Goal: Book appointment/travel/reservation

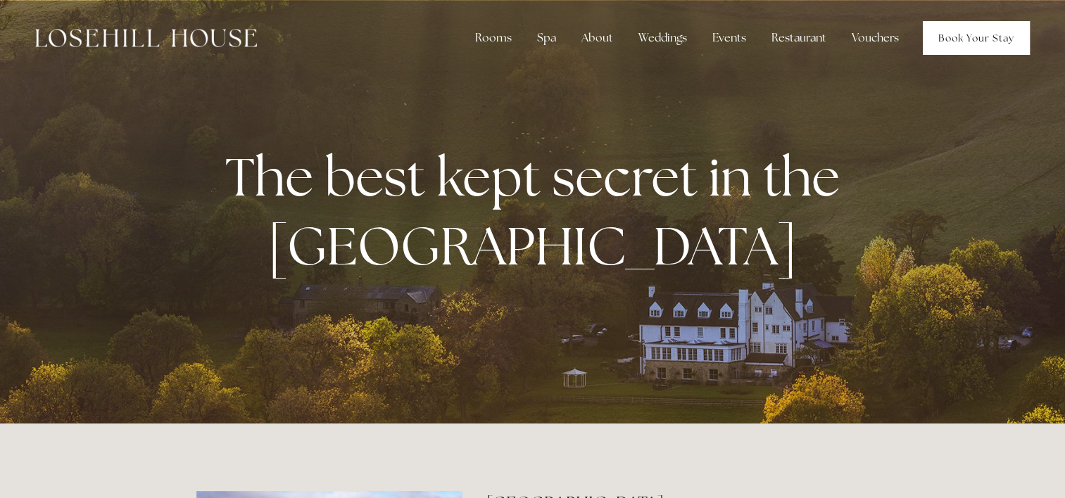
click at [980, 42] on link "Book Your Stay" at bounding box center [976, 38] width 107 height 34
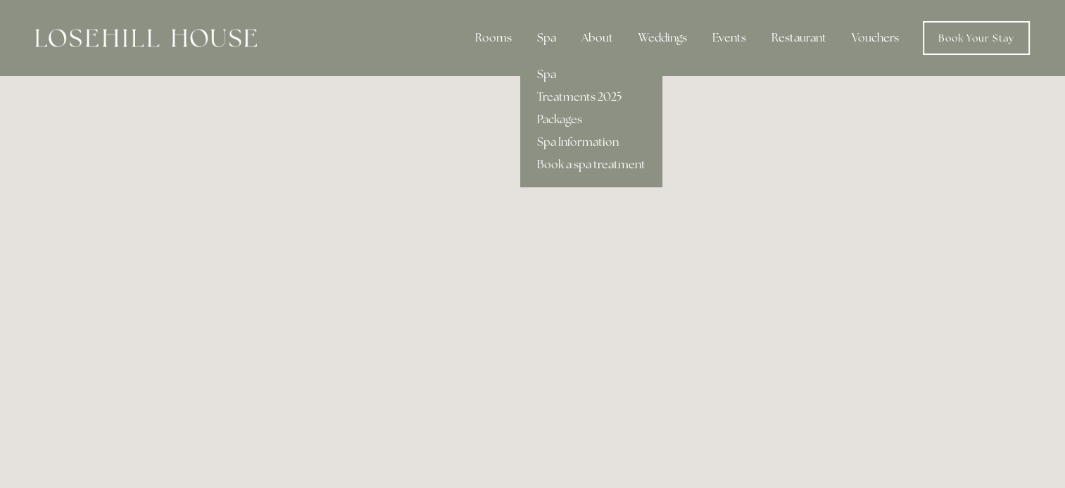
click at [548, 31] on div "Spa" at bounding box center [547, 38] width 42 height 28
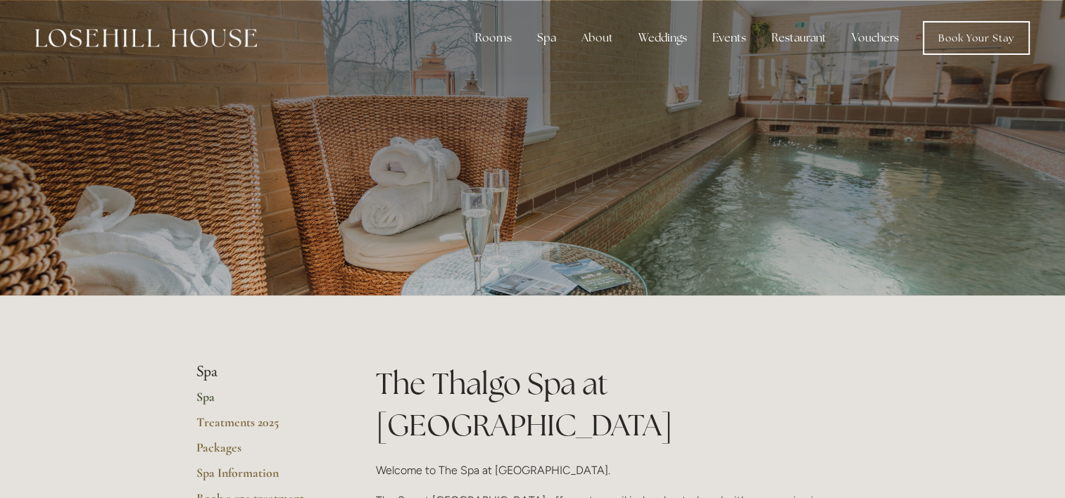
scroll to position [126, 0]
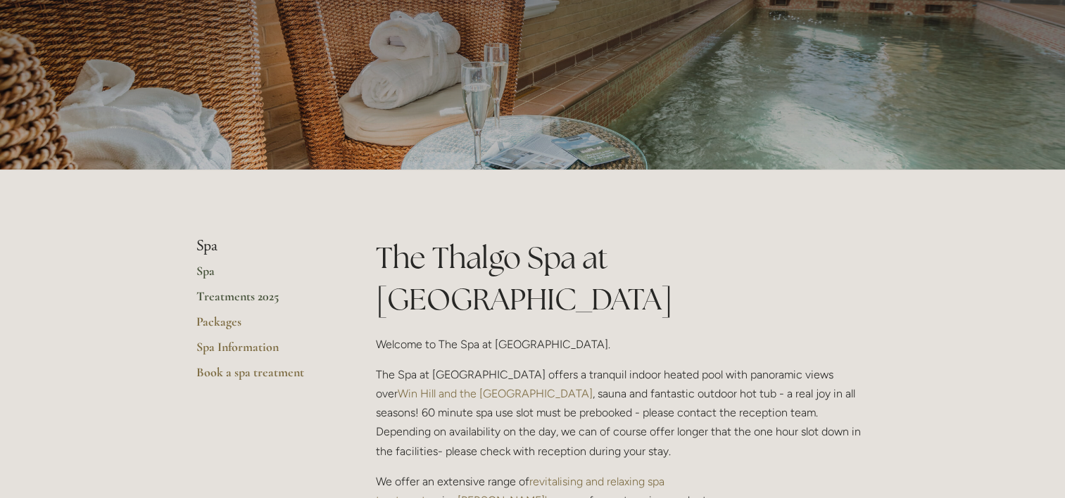
click at [239, 293] on link "Treatments 2025" at bounding box center [263, 301] width 134 height 25
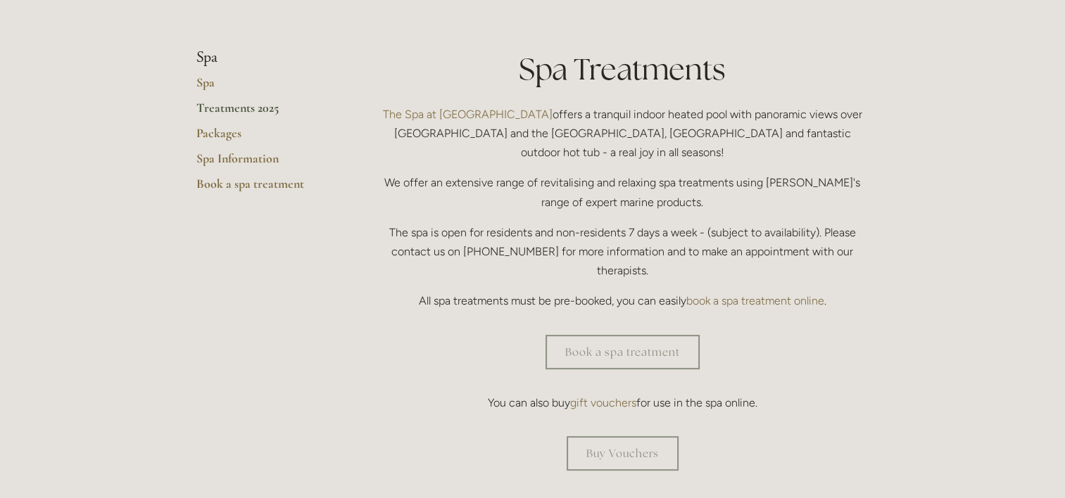
scroll to position [314, 0]
click at [231, 168] on link "Spa Information" at bounding box center [263, 163] width 134 height 25
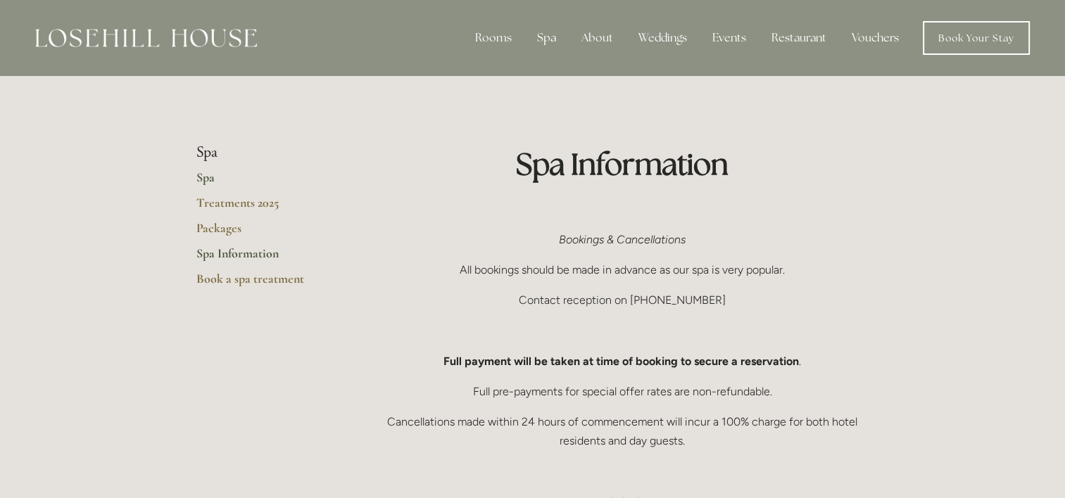
click at [208, 184] on link "Spa" at bounding box center [263, 182] width 134 height 25
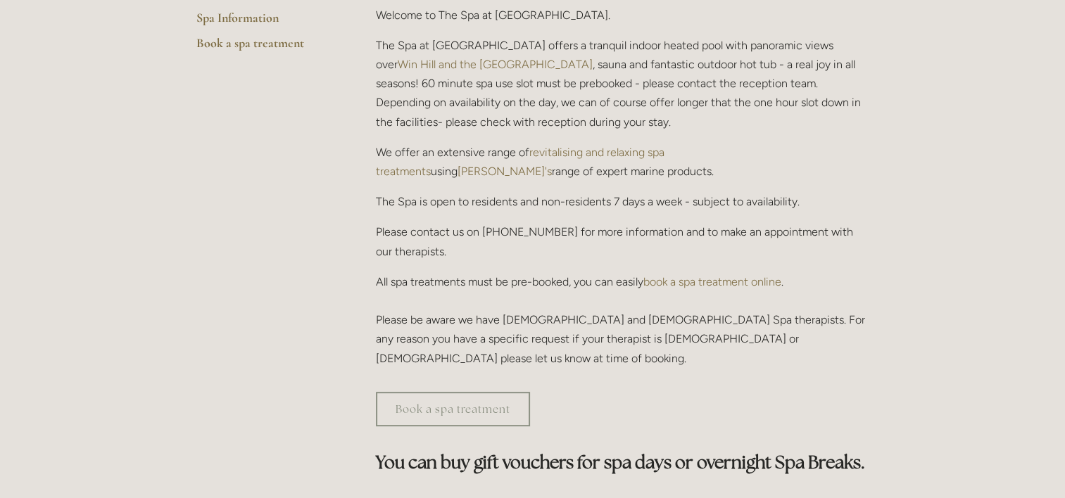
scroll to position [455, 0]
click at [500, 381] on div "Book a spa treatment" at bounding box center [622, 410] width 517 height 58
click at [492, 393] on link "Book a spa treatment" at bounding box center [453, 410] width 154 height 34
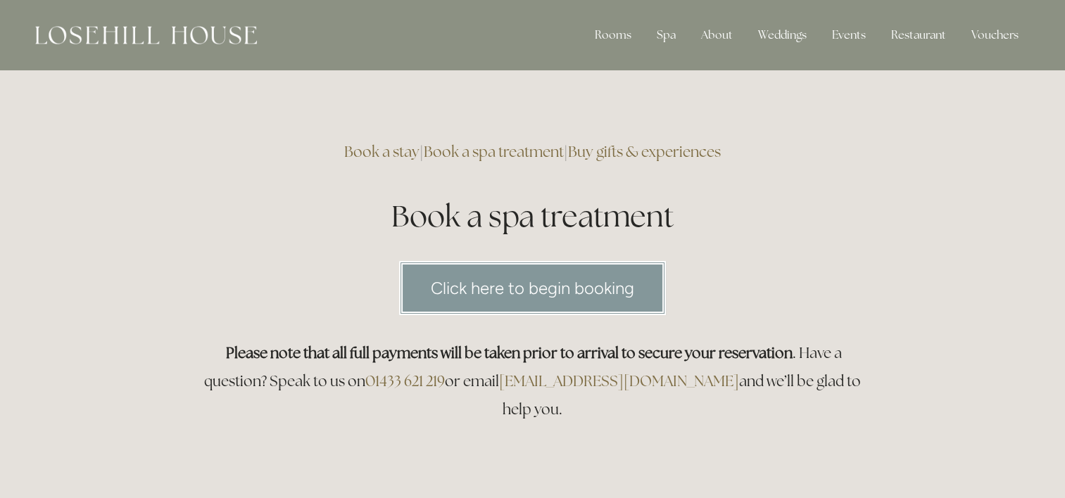
click at [521, 290] on link "Click here to begin booking" at bounding box center [532, 288] width 267 height 54
